Goal: Complete application form

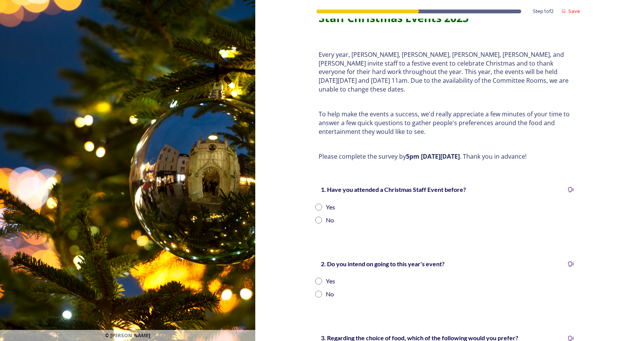
scroll to position [38, 0]
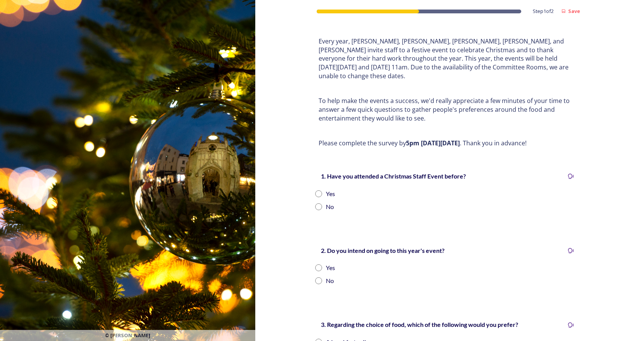
click at [317, 203] on input "radio" at bounding box center [318, 206] width 7 height 7
radio input "true"
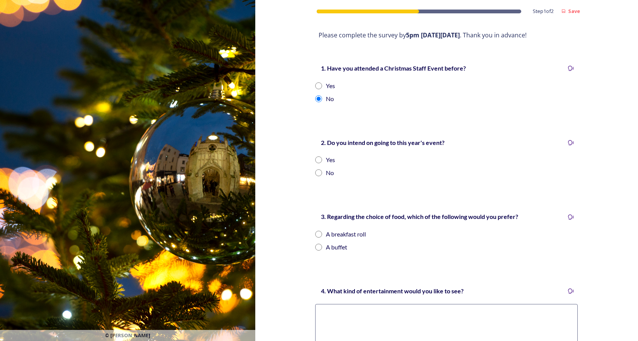
scroll to position [153, 0]
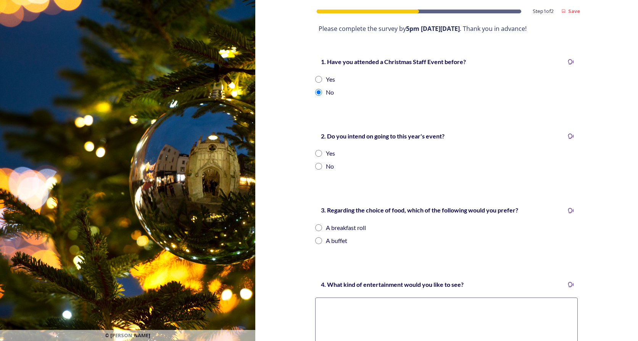
click at [317, 150] on input "radio" at bounding box center [318, 153] width 7 height 7
radio input "true"
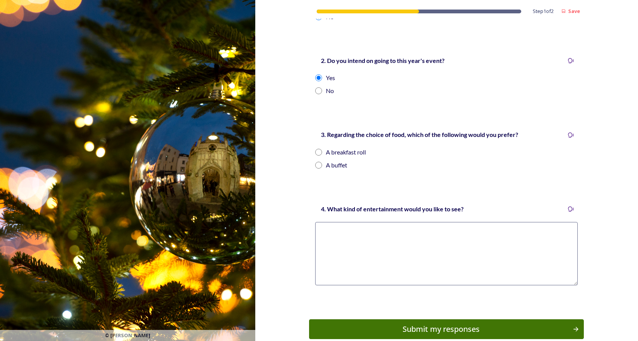
scroll to position [229, 0]
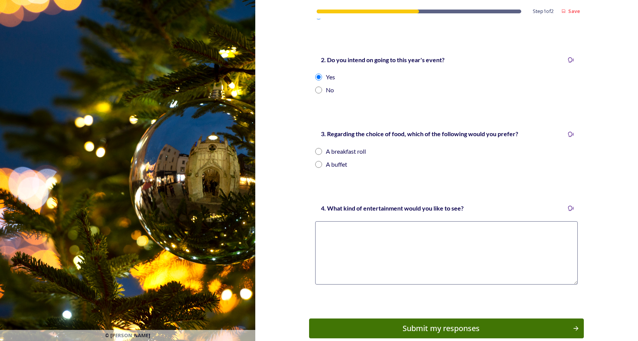
click at [315, 148] on input "radio" at bounding box center [318, 151] width 7 height 7
radio input "true"
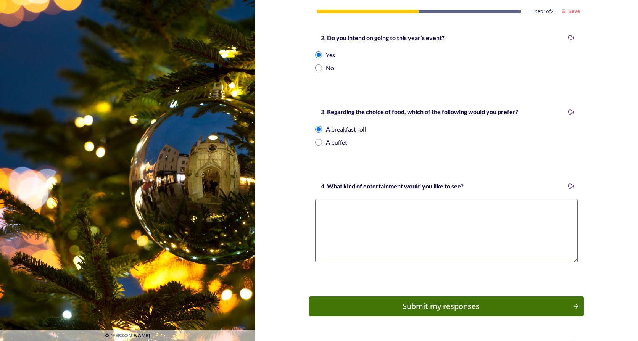
scroll to position [262, 0]
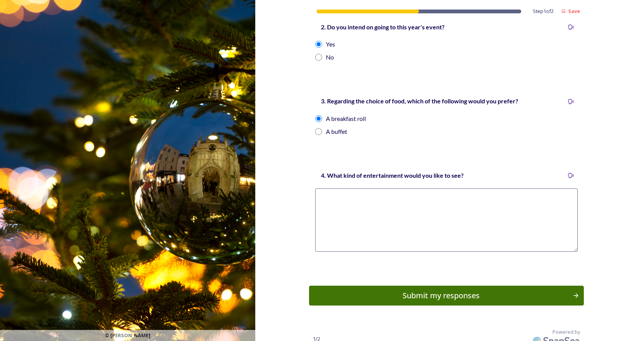
click at [361, 189] on textarea at bounding box center [446, 219] width 262 height 63
drag, startPoint x: 380, startPoint y: 189, endPoint x: 380, endPoint y: 196, distance: 6.9
click at [381, 189] on textarea "Couldn't really say ,as it would probably lead to a" at bounding box center [446, 219] width 262 height 63
click at [424, 190] on textarea "Couldn't really say ,as it might lead to a" at bounding box center [446, 219] width 262 height 63
type textarea "Couldn't really say ,as it might lead to a disciplinary! 😁"
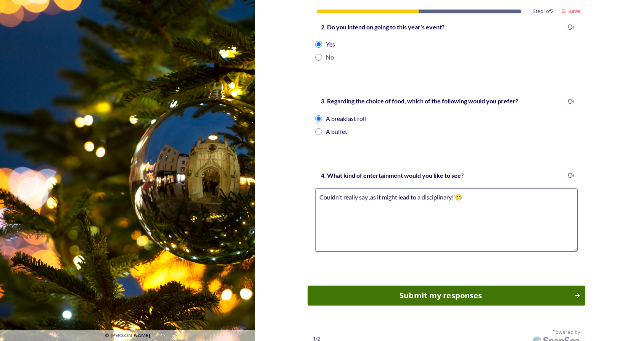
click at [452, 290] on div "Submit my responses" at bounding box center [441, 295] width 258 height 11
